Goal: Find specific page/section: Find specific page/section

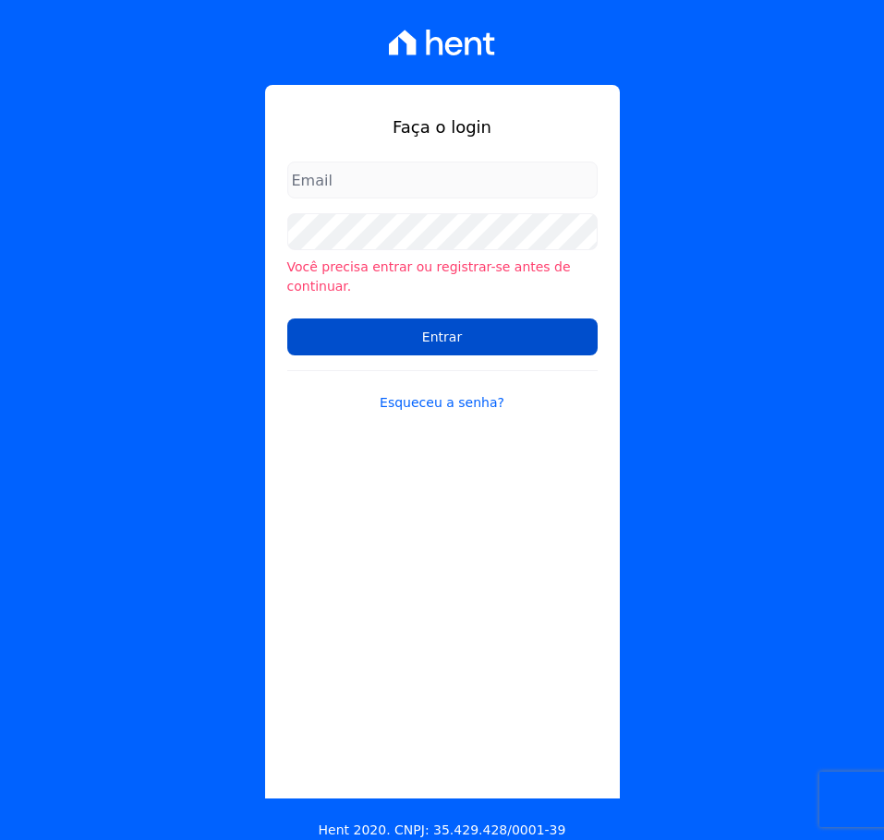
type input "[PERSON_NAME][EMAIL_ADDRESS][DOMAIN_NAME]"
click at [417, 319] on input "Entrar" at bounding box center [442, 337] width 310 height 37
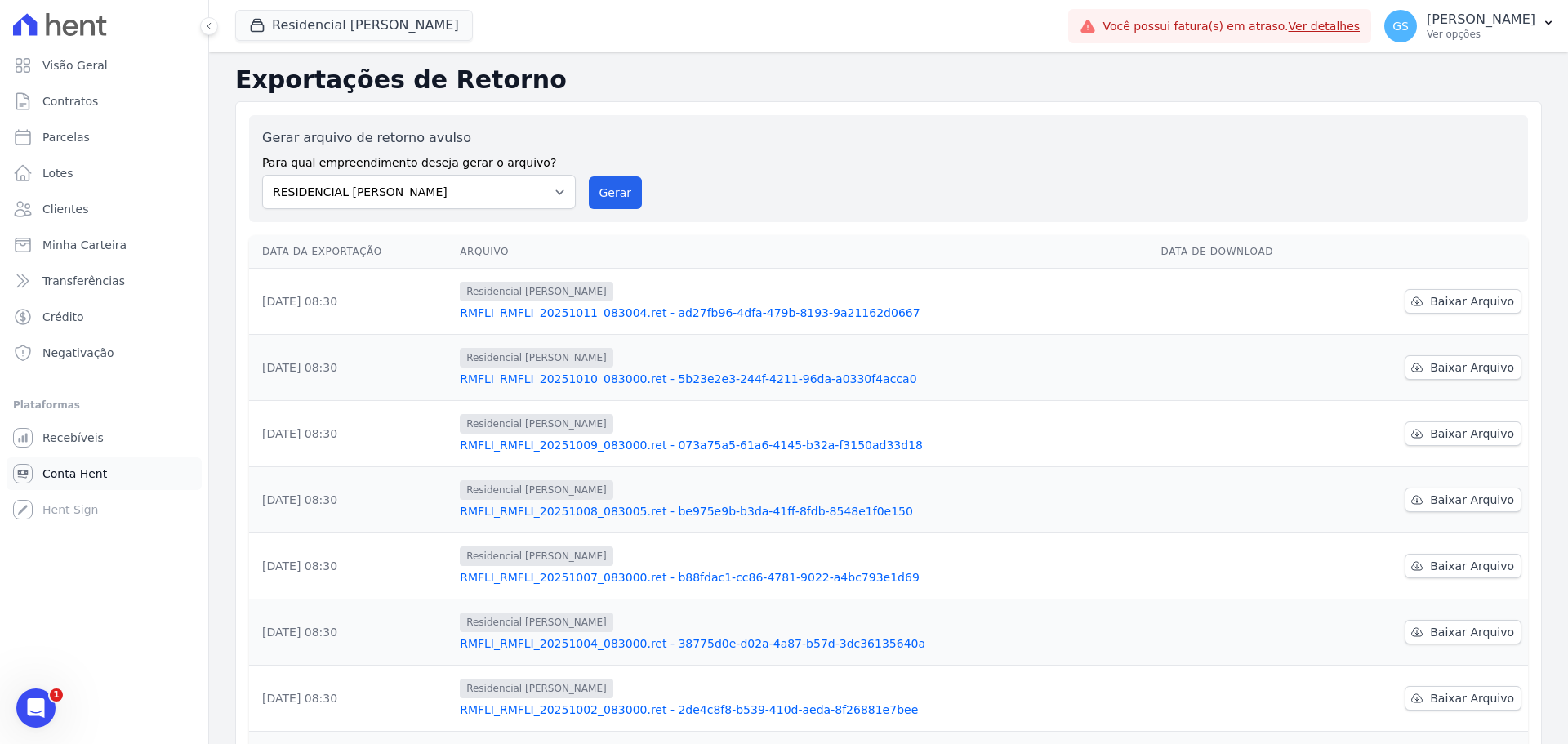
click at [84, 472] on span "Conta Hent" at bounding box center [74, 473] width 65 height 16
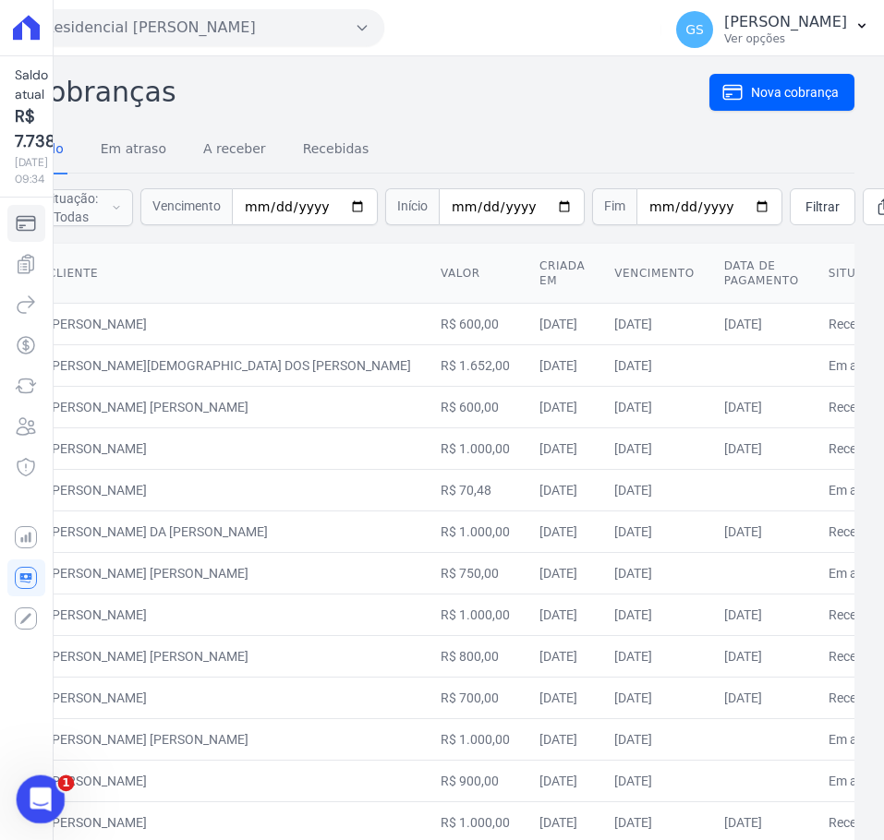
click at [25, 795] on icon "Abertura do Messenger da Intercom" at bounding box center [38, 797] width 30 height 30
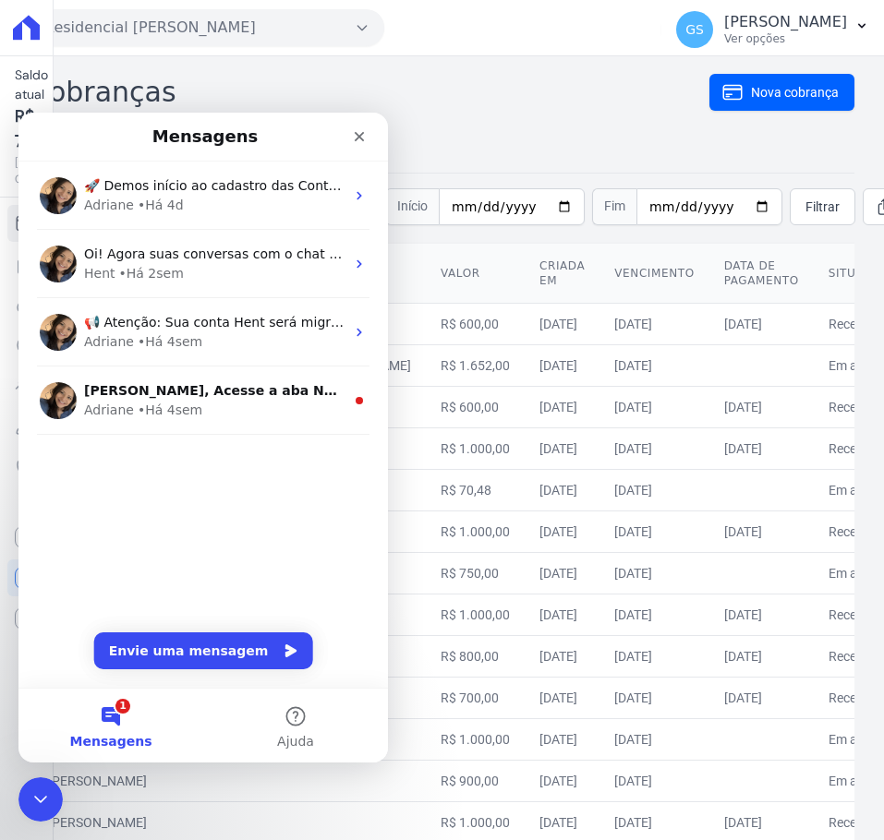
click at [477, 116] on div "Cobranças Nova cobrança Tudo Em atraso A receber Recebidas Situação: Todas Em a…" at bounding box center [442, 741] width 824 height 1341
click at [358, 129] on icon "Fechar" at bounding box center [359, 136] width 15 height 15
